Goal: Contribute content: Add original content to the website for others to see

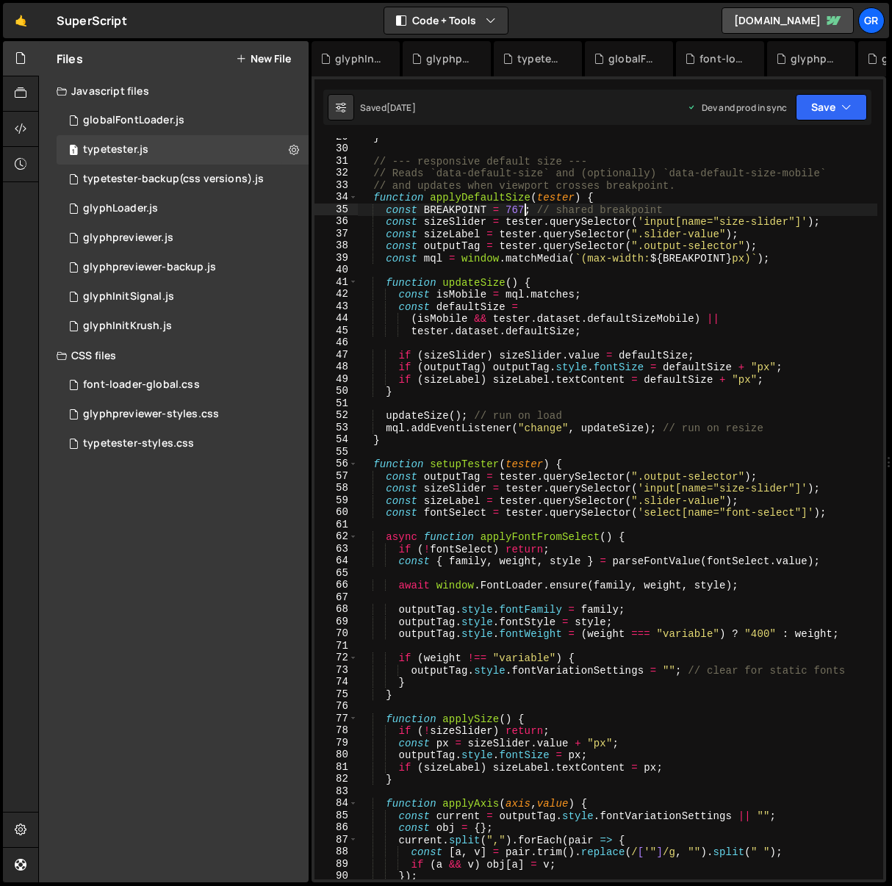
scroll to position [359, 0]
click at [212, 384] on div "font-loader-global.css 0" at bounding box center [183, 384] width 252 height 29
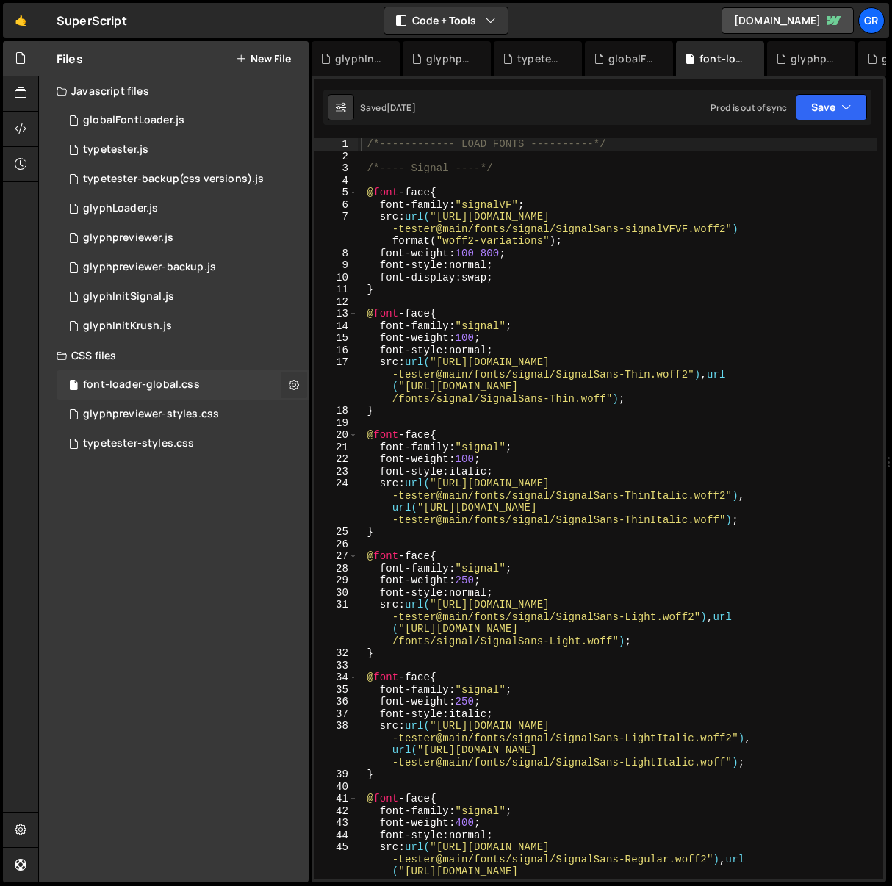
click at [292, 383] on icon at bounding box center [294, 385] width 10 height 14
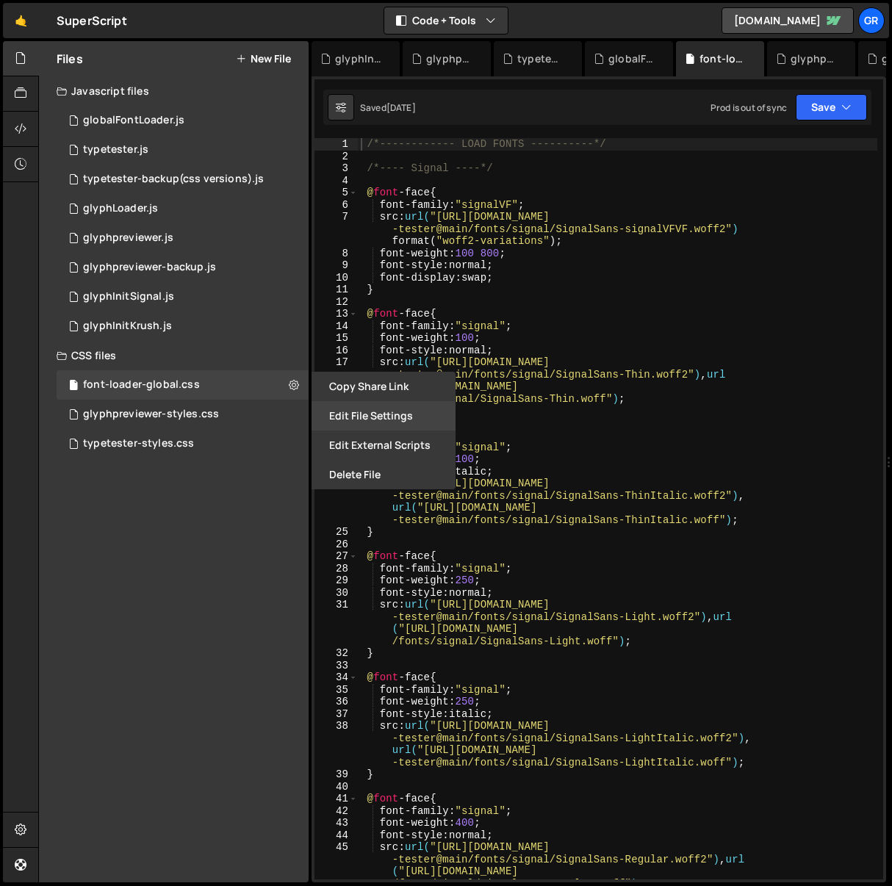
click at [368, 418] on button "Edit File Settings" at bounding box center [384, 415] width 144 height 29
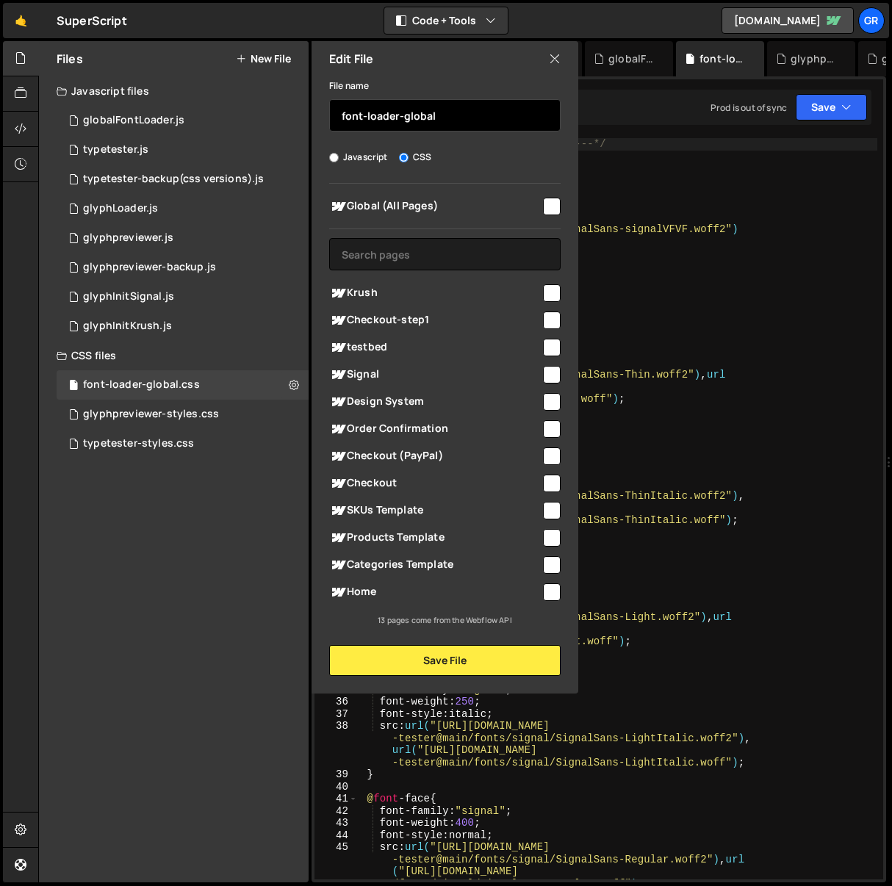
click at [456, 115] on input "font-loader-global" at bounding box center [444, 115] width 231 height 32
type input "font-loader-global (depreciated)"
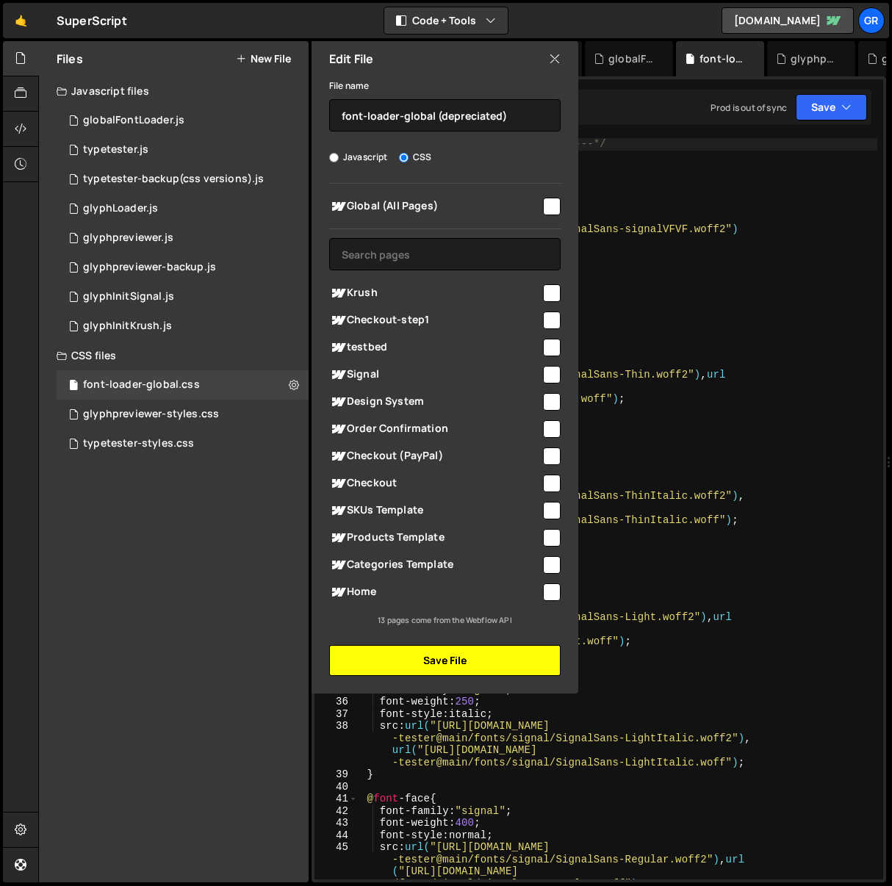
click at [450, 661] on button "Save File" at bounding box center [444, 660] width 231 height 31
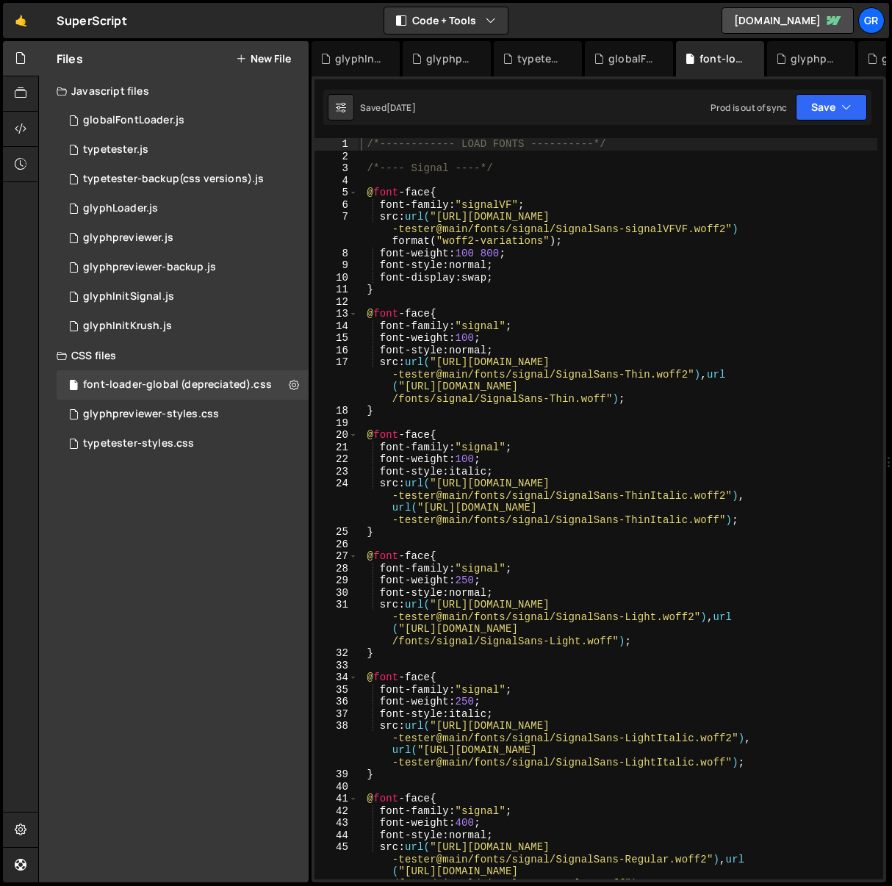
click at [241, 61] on icon at bounding box center [241, 59] width 10 height 12
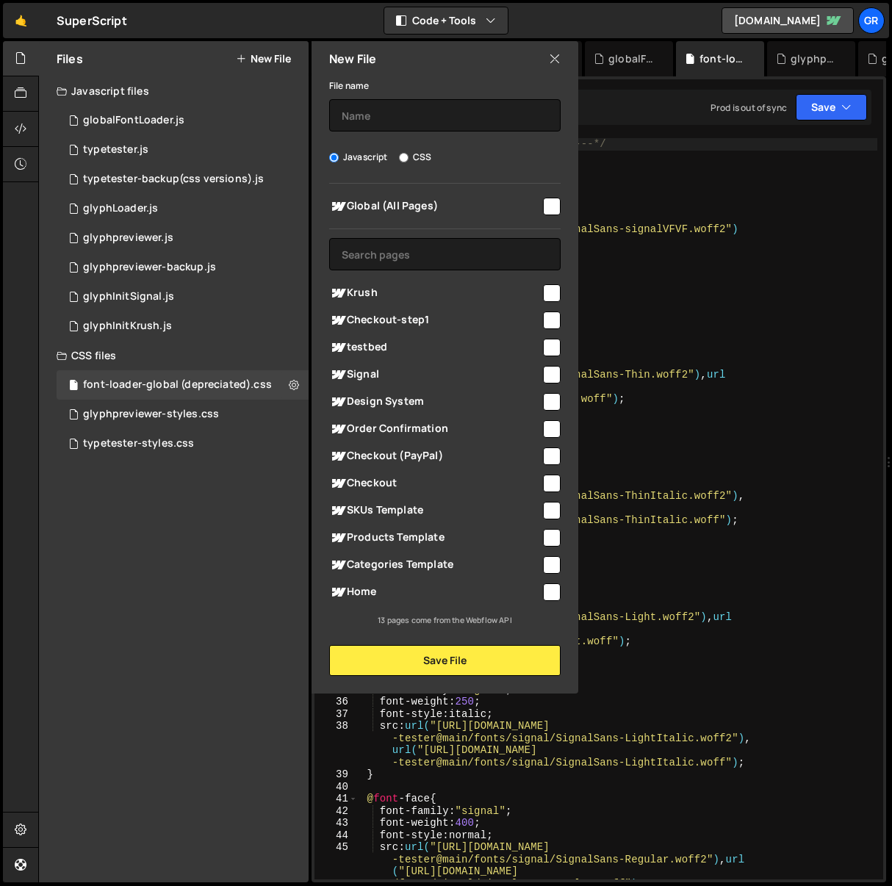
click at [402, 155] on input "CSS" at bounding box center [404, 158] width 10 height 10
radio input "true"
click at [550, 206] on input "checkbox" at bounding box center [552, 207] width 18 height 18
checkbox input "true"
click at [431, 124] on input "text" at bounding box center [444, 115] width 231 height 32
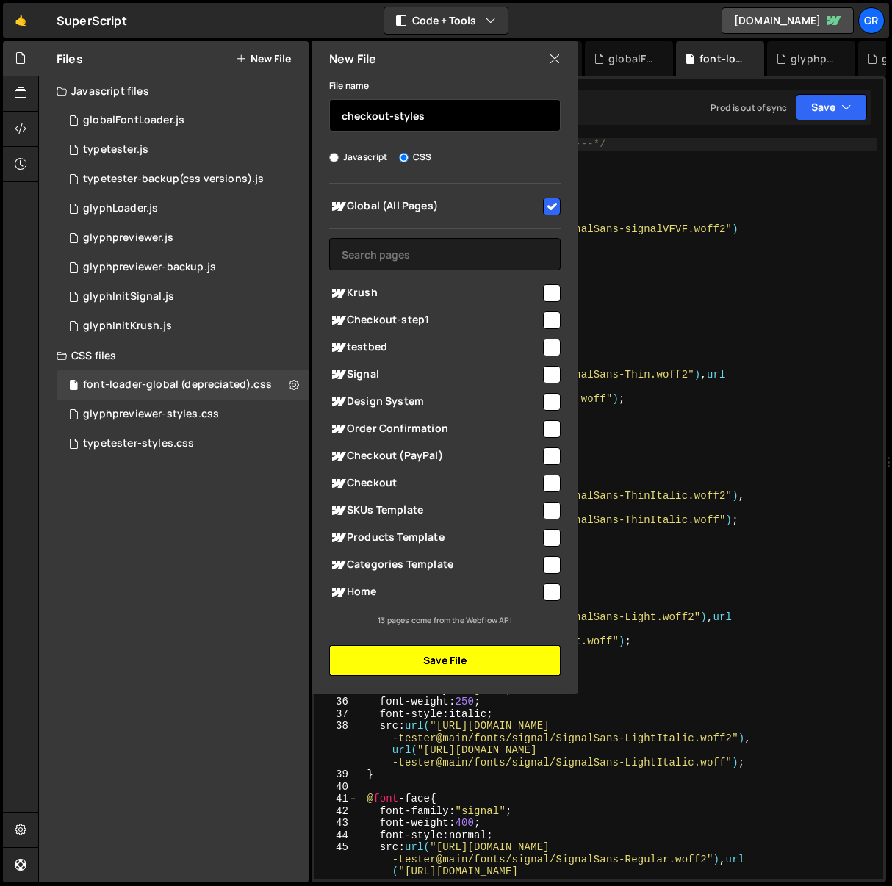
type input "checkout-styles"
click at [447, 655] on button "Save File" at bounding box center [444, 660] width 231 height 31
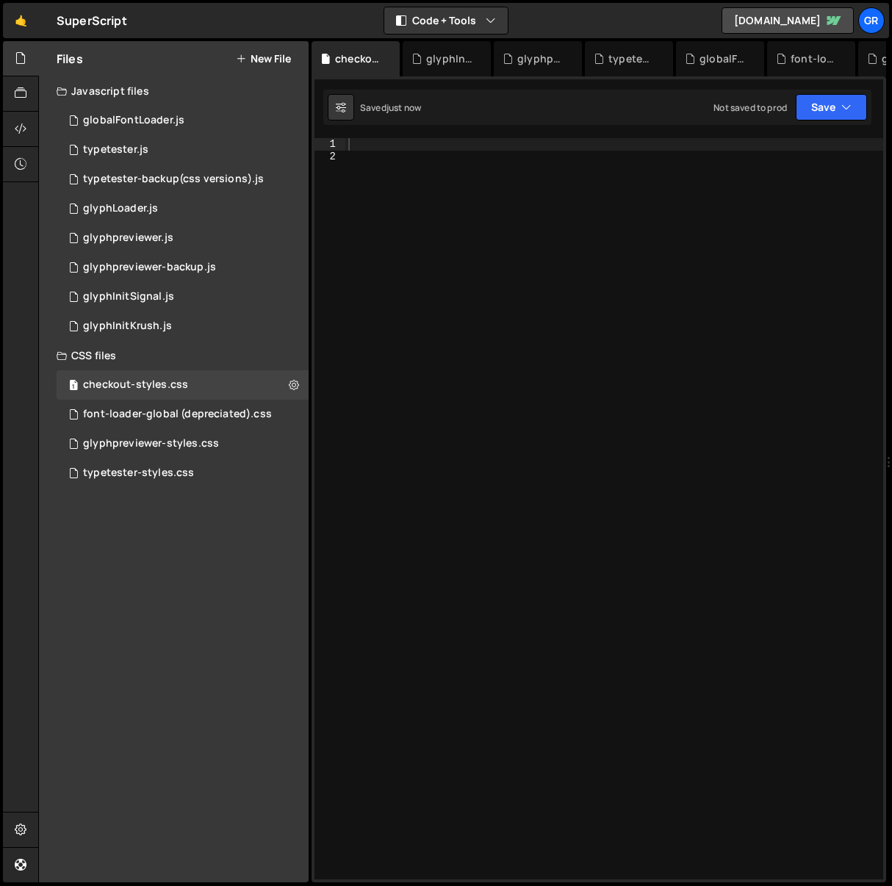
click at [364, 146] on div at bounding box center [614, 521] width 538 height 766
paste textarea "}"
type textarea "}"
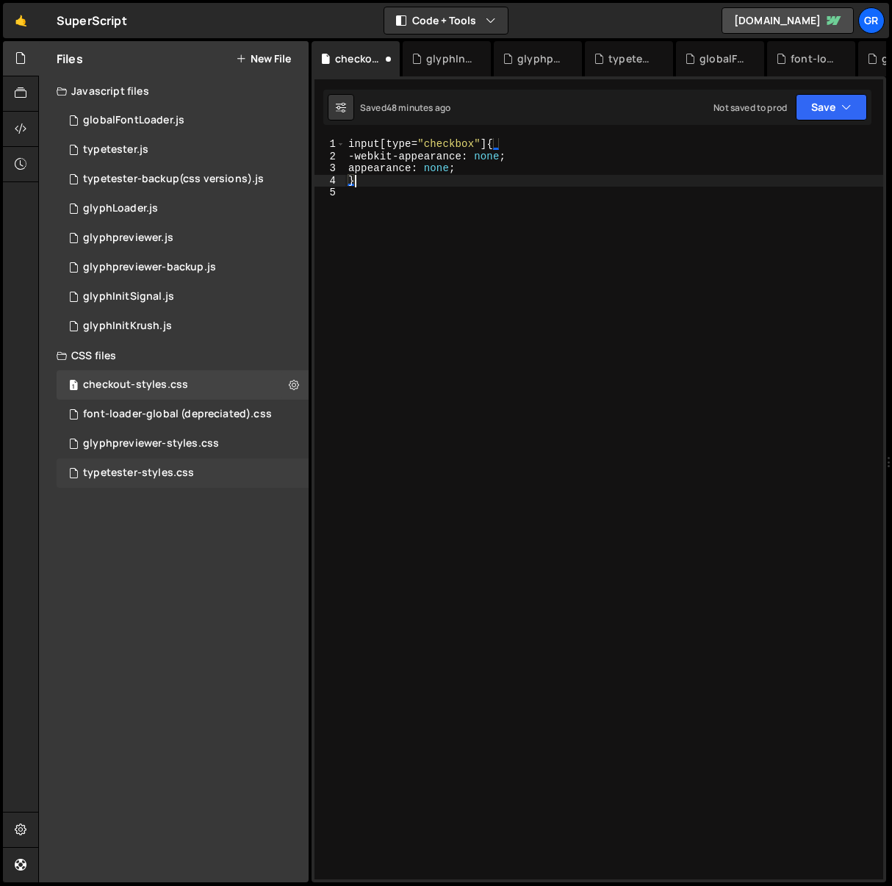
click at [180, 475] on div "typetester-styles.css" at bounding box center [138, 473] width 111 height 13
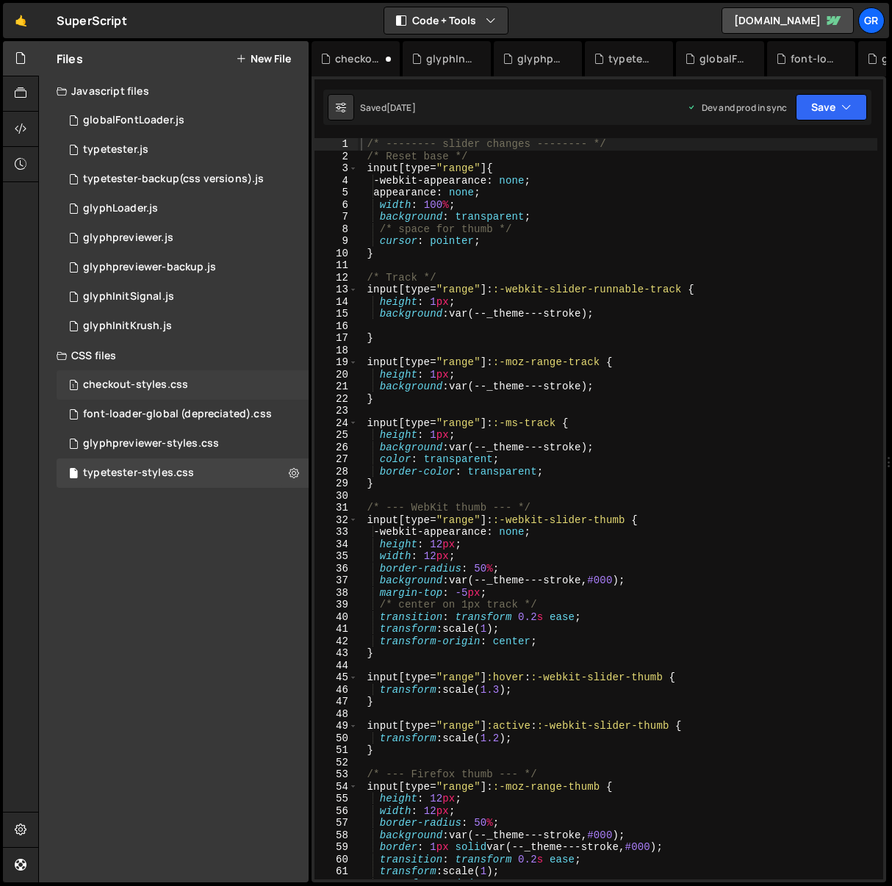
click at [201, 393] on div "1 checkout-styles.css 0" at bounding box center [183, 384] width 252 height 29
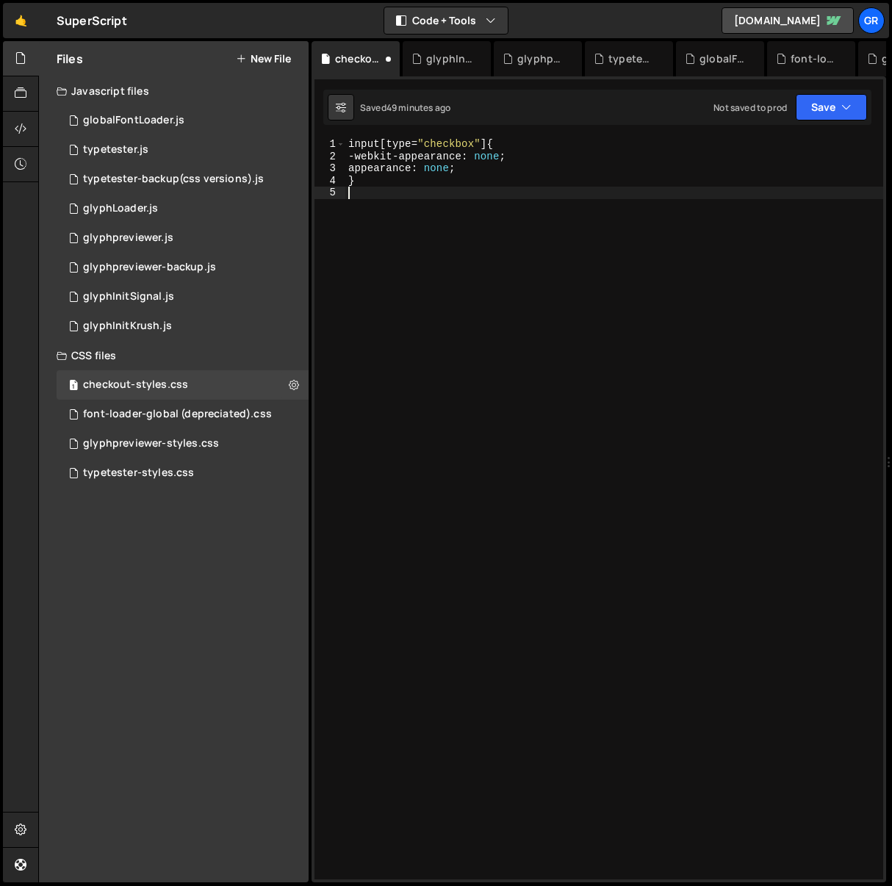
click at [390, 251] on div "input [ type = " checkbox " ] { -webkit-appearance : none ; appearance : none ;…" at bounding box center [614, 521] width 538 height 766
paste textarea "}"
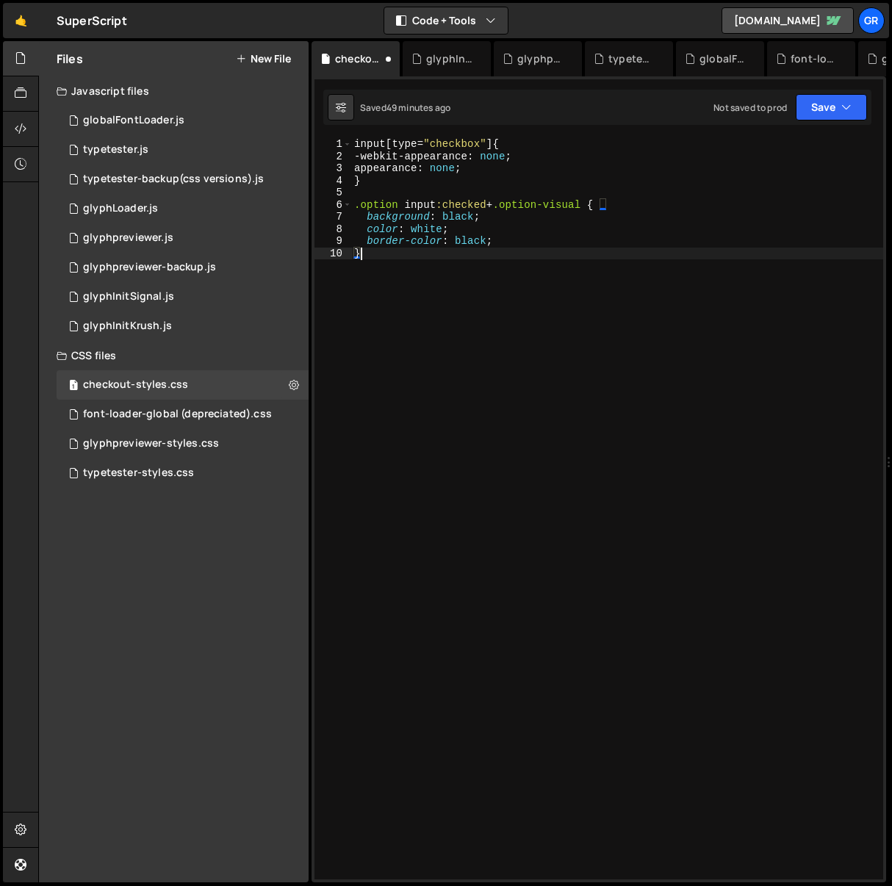
click at [359, 204] on div "input [ type = " checkbox " ] { -webkit-appearance : none ; appearance : none ;…" at bounding box center [617, 521] width 532 height 766
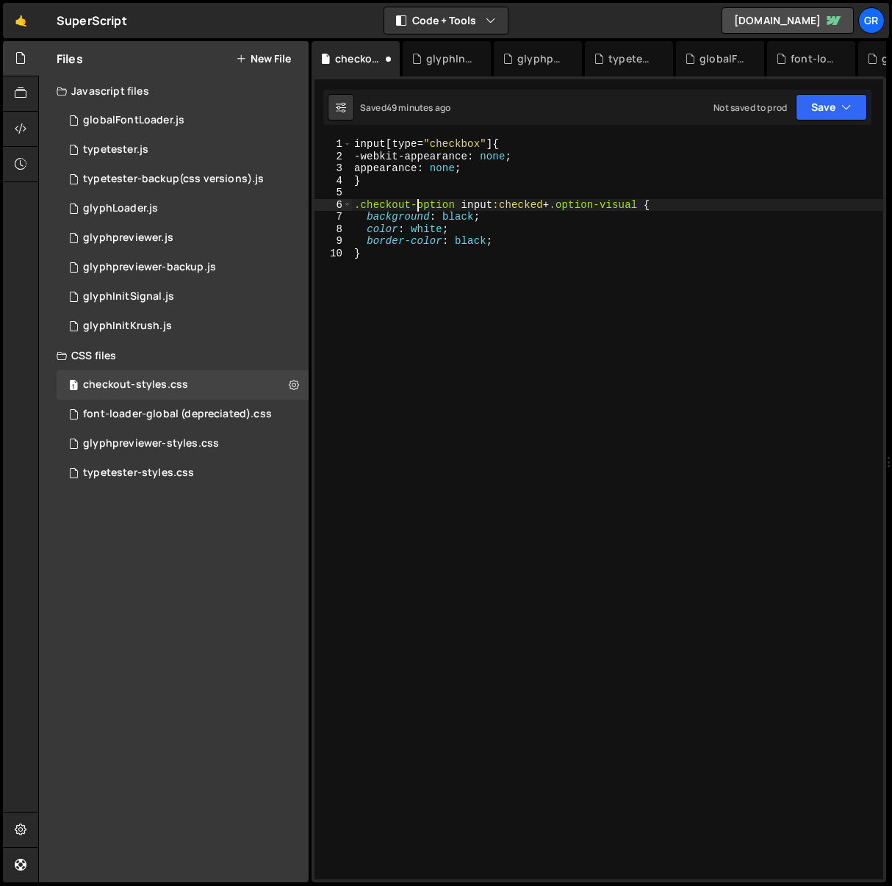
scroll to position [0, 4]
drag, startPoint x: 569, startPoint y: 204, endPoint x: 579, endPoint y: 204, distance: 9.6
click at [569, 204] on div "input [ type = " checkbox " ] { -webkit-appearance : none ; appearance : none ;…" at bounding box center [617, 521] width 532 height 766
click at [441, 215] on div "input [ type = " checkbox " ] { -webkit-appearance : none ; appearance : none ;…" at bounding box center [617, 521] width 532 height 766
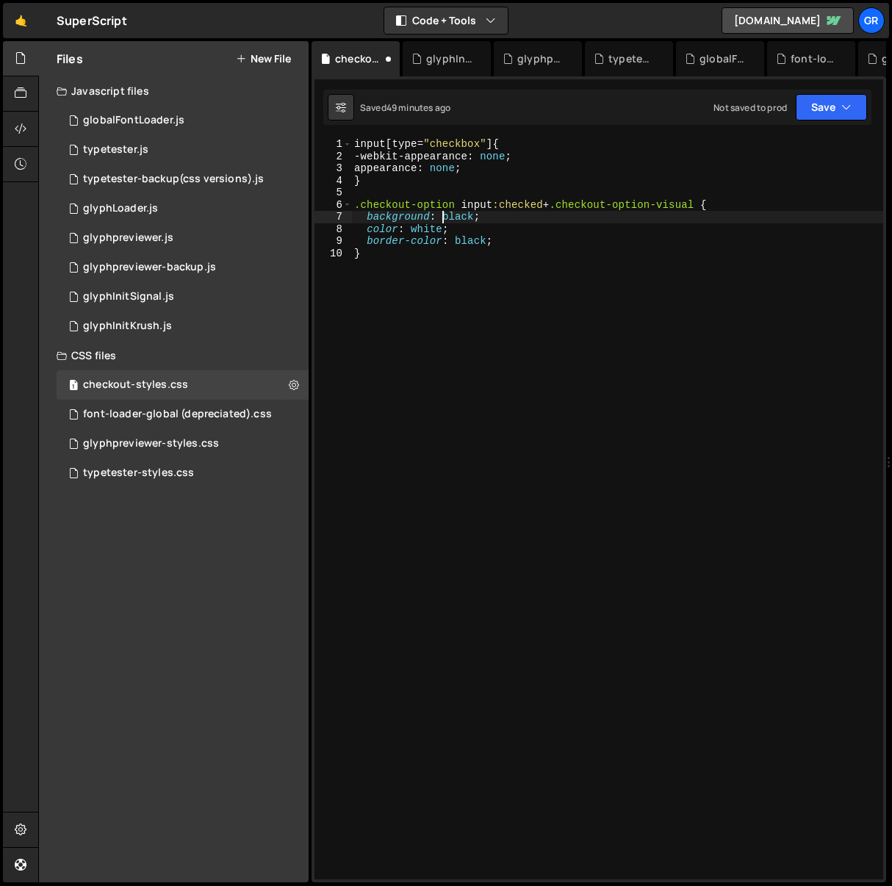
scroll to position [0, 8]
drag, startPoint x: 441, startPoint y: 214, endPoint x: 472, endPoint y: 215, distance: 30.9
click at [472, 215] on div "input [ type = " checkbox " ] { -webkit-appearance : none ; appearance : none ;…" at bounding box center [617, 521] width 532 height 766
drag, startPoint x: 442, startPoint y: 216, endPoint x: 460, endPoint y: 215, distance: 18.4
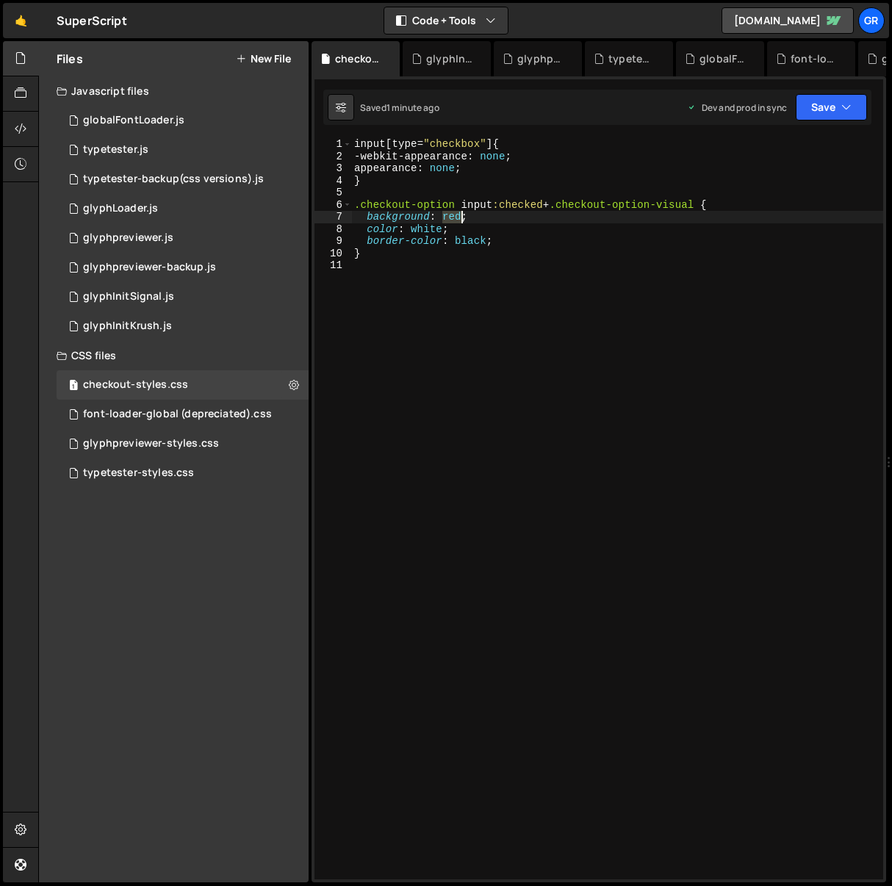
click at [459, 215] on div "input [ type = " checkbox " ] { -webkit-appearance : none ; appearance : none ;…" at bounding box center [617, 521] width 532 height 766
click at [711, 253] on div "input [ type = " checkbox " ] { -webkit-appearance : none ; appearance : none ;…" at bounding box center [617, 521] width 532 height 766
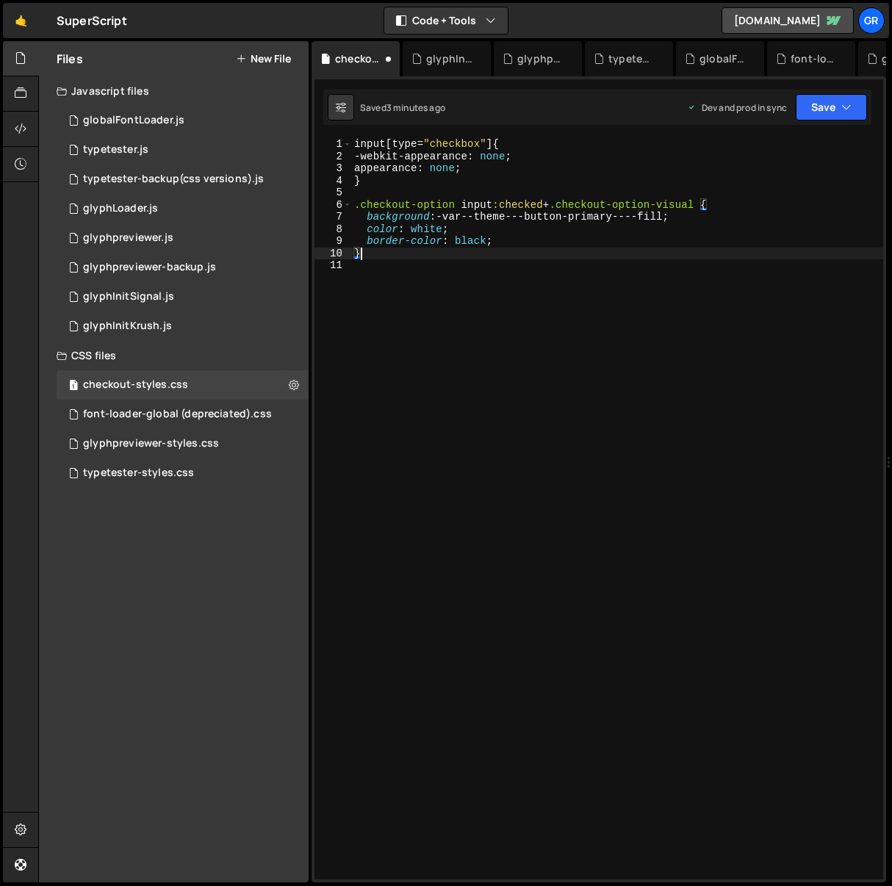
scroll to position [0, 0]
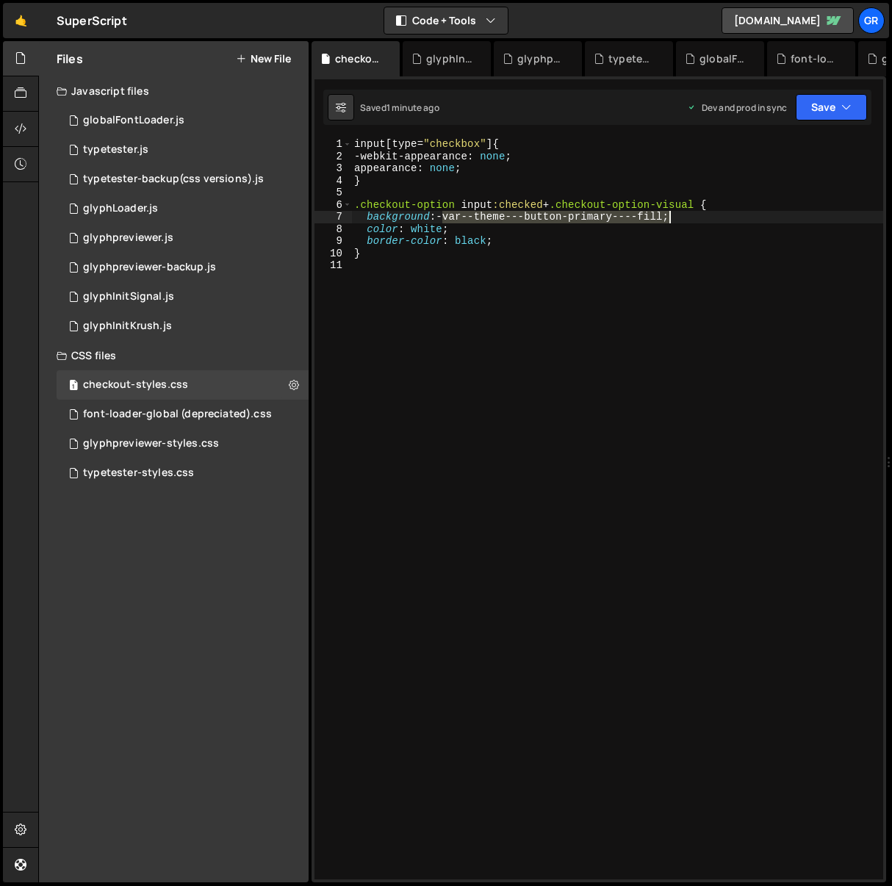
drag, startPoint x: 443, startPoint y: 216, endPoint x: 668, endPoint y: 214, distance: 224.8
click at [668, 214] on div "input [ type = " checkbox " ] { -webkit-appearance : none ; appearance : none ;…" at bounding box center [617, 521] width 532 height 766
paste textarea "var(--_theme---button-primary--fill)"
click at [608, 251] on div "input [ type = " checkbox " ] { -webkit-appearance : none ; appearance : none ;…" at bounding box center [617, 521] width 532 height 766
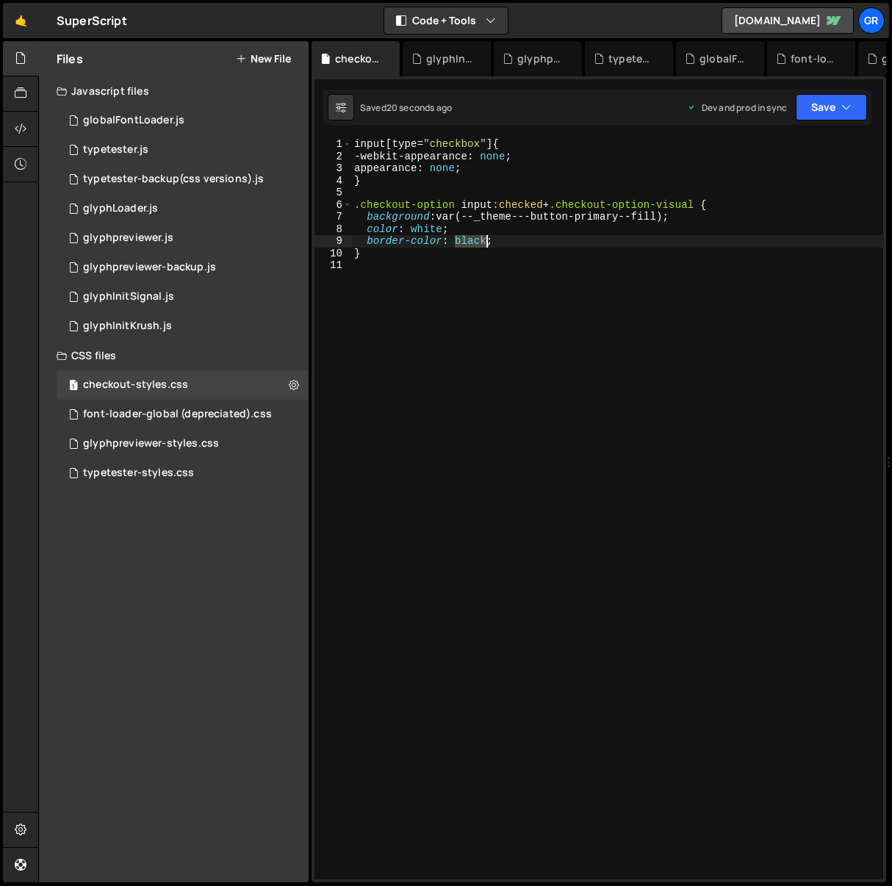
drag, startPoint x: 454, startPoint y: 241, endPoint x: 485, endPoint y: 240, distance: 30.9
click at [485, 240] on div "input [ type = " checkbox " ] { -webkit-appearance : none ; appearance : none ;…" at bounding box center [617, 521] width 532 height 766
paste textarea "var(--_theme---button-primary--fill)"
drag, startPoint x: 409, startPoint y: 228, endPoint x: 440, endPoint y: 228, distance: 30.9
click at [440, 228] on div "input [ type = " checkbox " ] { -webkit-appearance : none ; appearance : none ;…" at bounding box center [617, 521] width 532 height 766
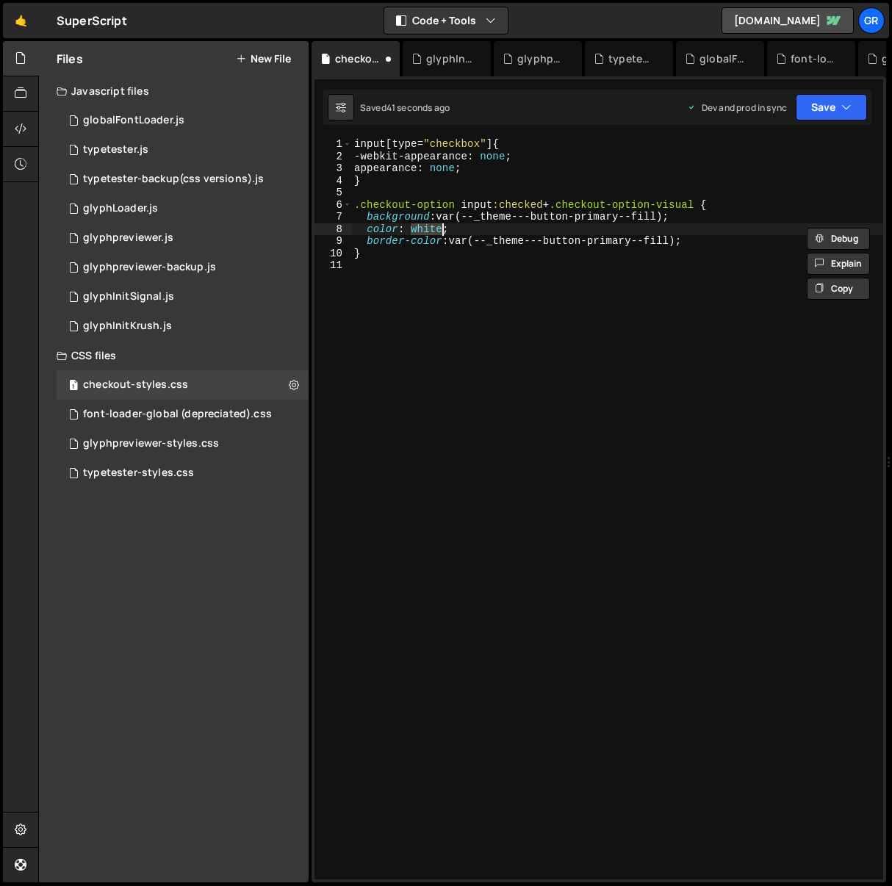
paste textarea "var(--_theme---button-primary--text)"
type textarea "color: var(--_theme---button-primary--text);"
